Goal: Task Accomplishment & Management: Manage account settings

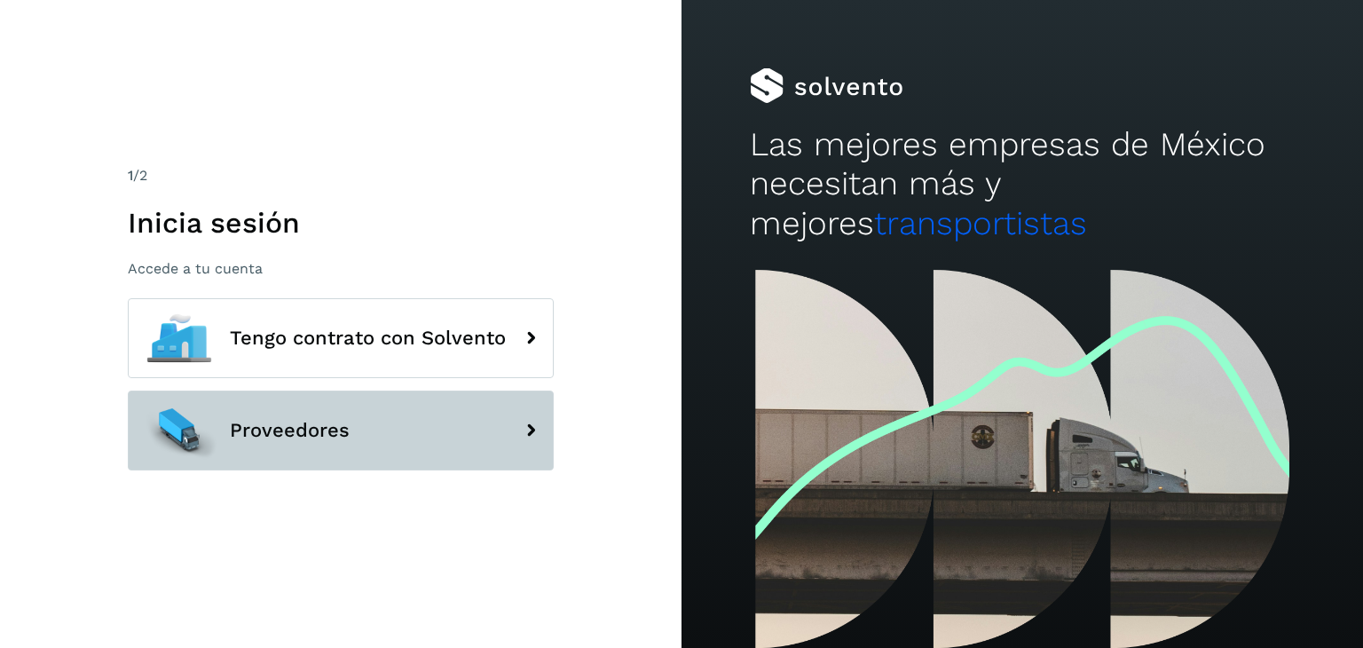
click at [334, 422] on span "Proveedores" at bounding box center [290, 430] width 120 height 21
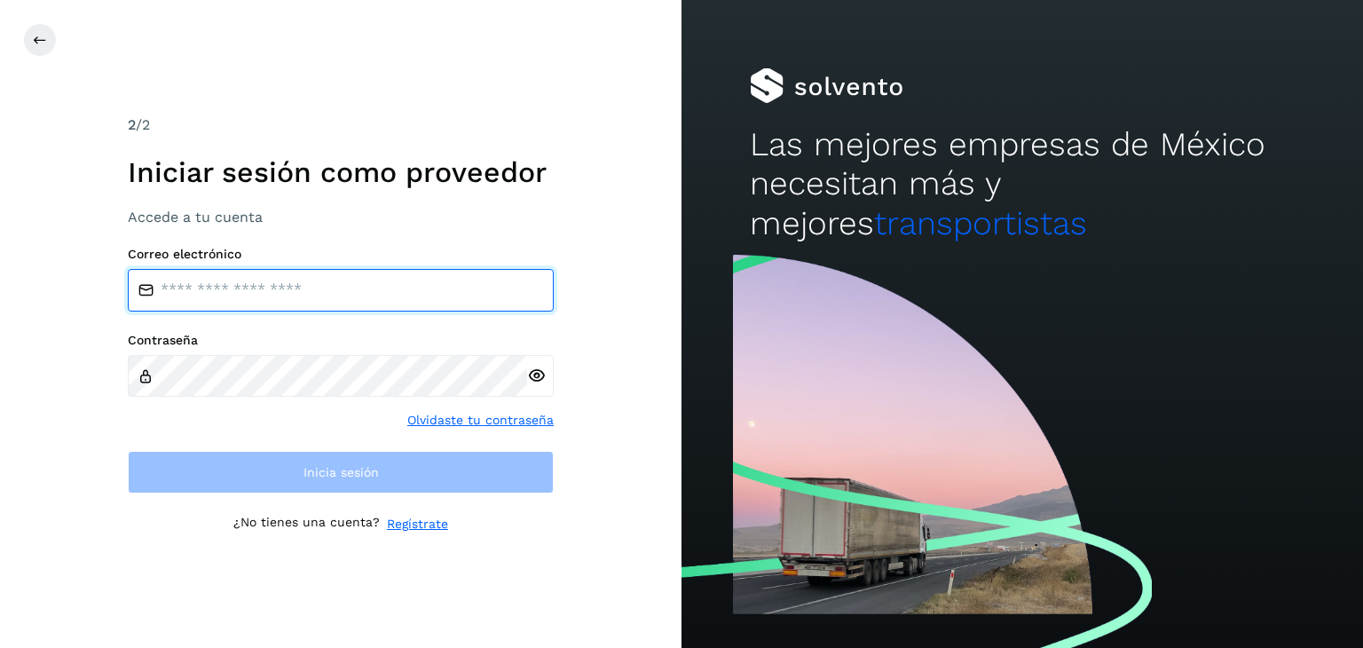
click at [288, 294] on input "email" at bounding box center [341, 290] width 426 height 43
type input "**********"
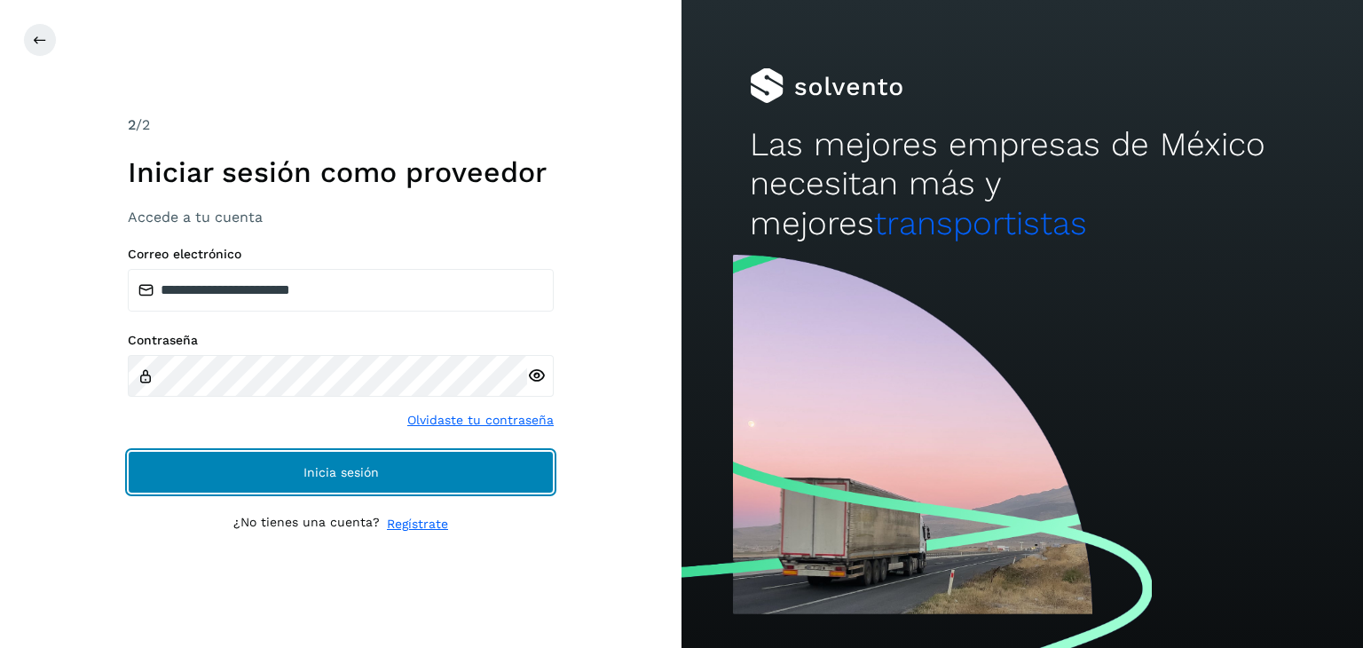
click at [309, 474] on span "Inicia sesión" at bounding box center [341, 472] width 75 height 12
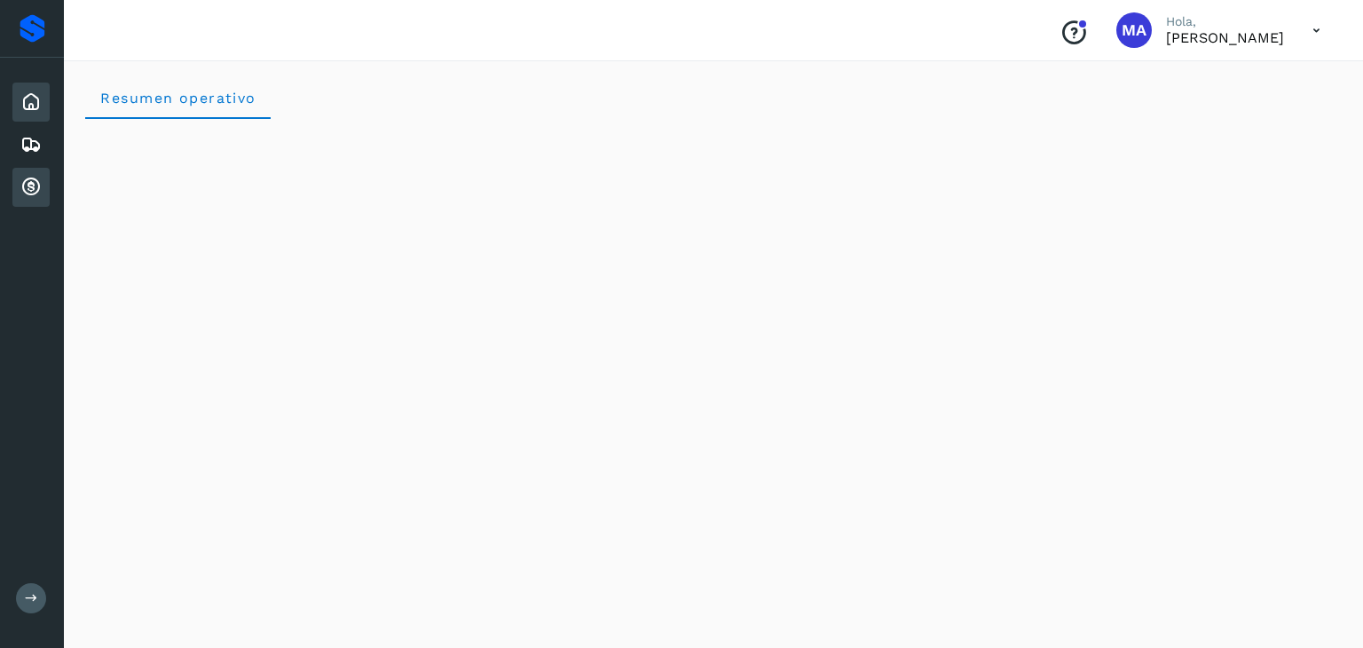
click at [36, 192] on icon at bounding box center [30, 187] width 21 height 21
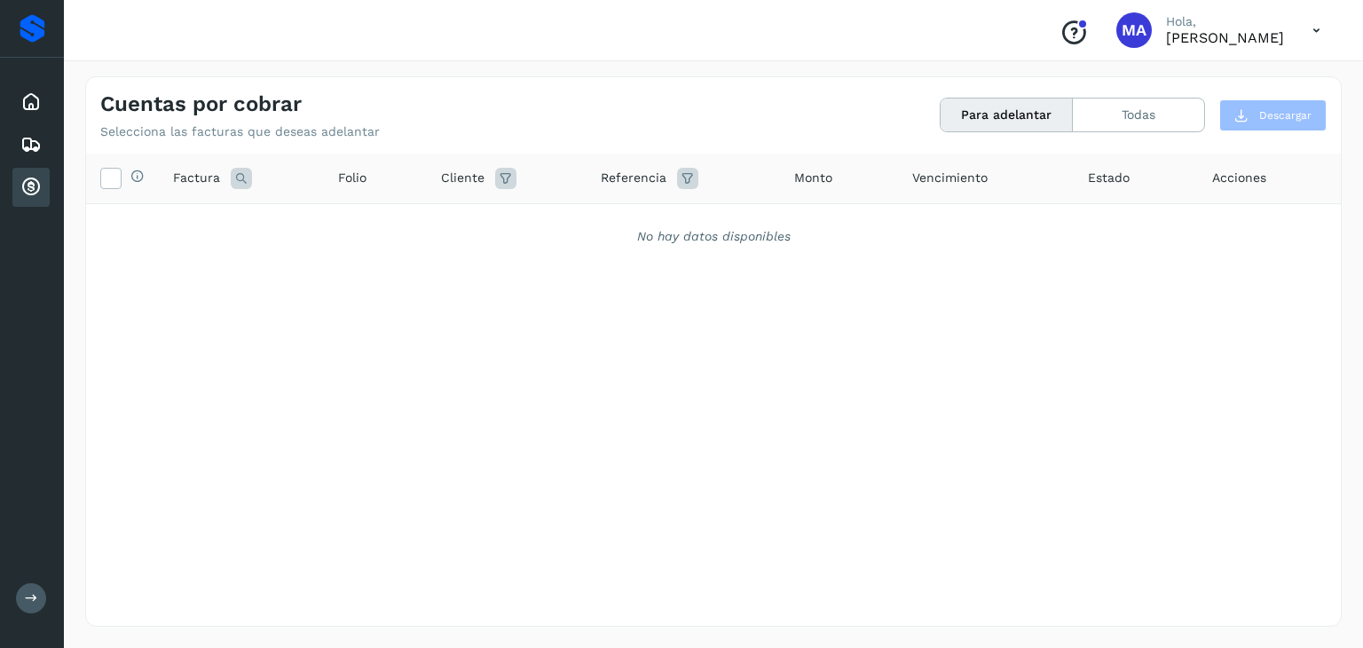
click at [969, 122] on button "Para adelantar" at bounding box center [1007, 115] width 132 height 33
click at [38, 100] on icon at bounding box center [30, 101] width 21 height 21
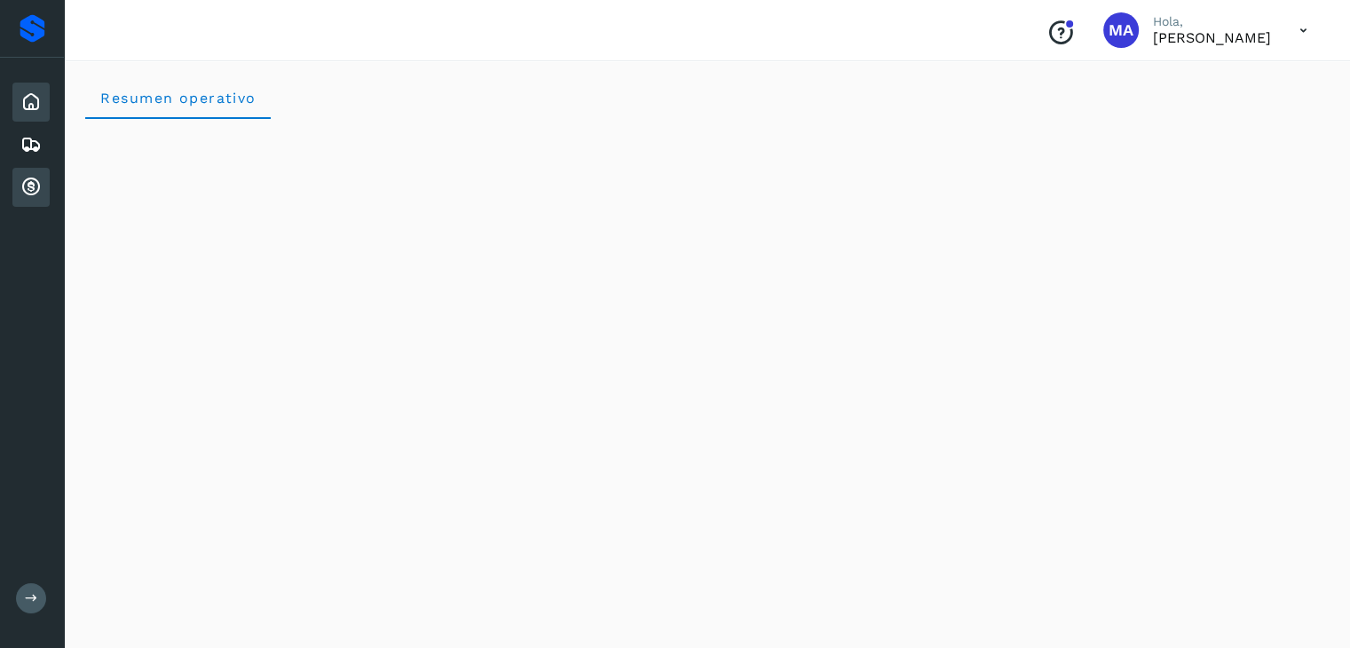
click at [33, 185] on icon at bounding box center [30, 187] width 21 height 21
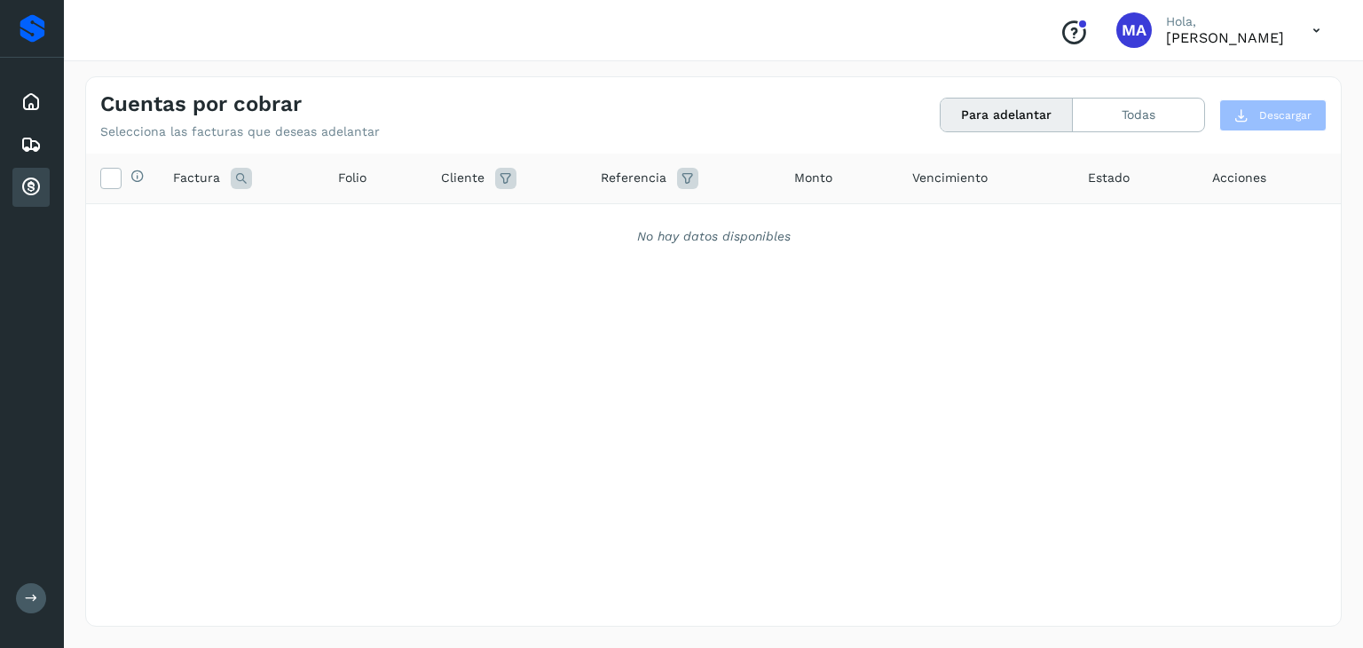
click at [1316, 20] on icon at bounding box center [1316, 30] width 36 height 36
click at [1243, 86] on div "Cerrar sesión" at bounding box center [1228, 80] width 211 height 34
